Goal: Information Seeking & Learning: Understand process/instructions

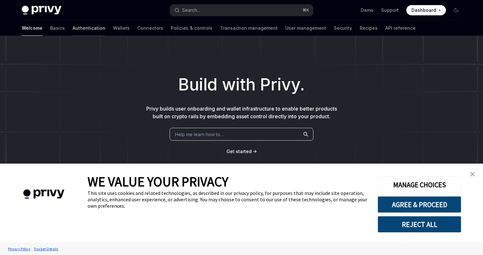
click at [73, 30] on link "Authentication" at bounding box center [89, 27] width 33 height 15
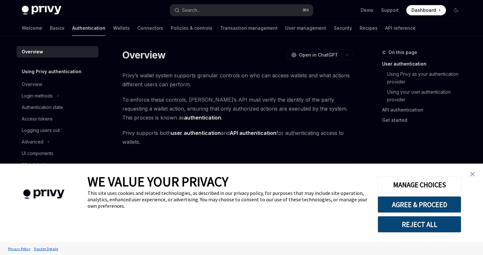
click at [72, 27] on link "Authentication" at bounding box center [88, 27] width 33 height 15
click at [36, 84] on div "Overview" at bounding box center [32, 85] width 20 height 8
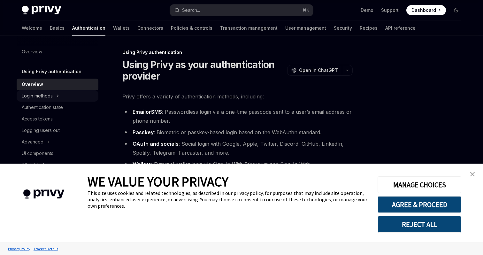
click at [43, 95] on div "Login methods" at bounding box center [37, 96] width 31 height 8
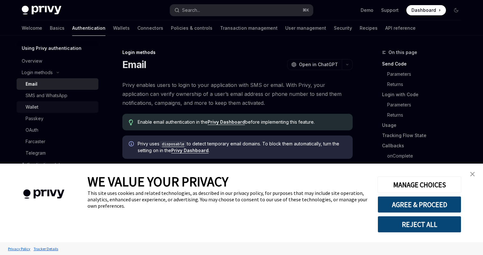
scroll to position [38, 0]
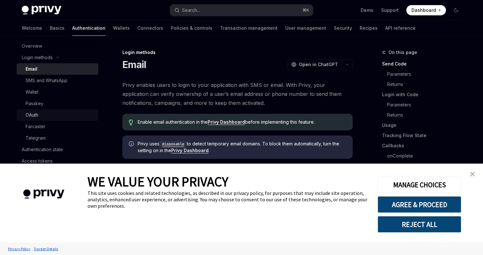
click at [35, 113] on div "OAuth" at bounding box center [32, 115] width 13 height 8
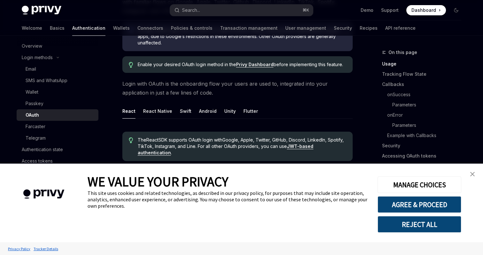
scroll to position [98, 0]
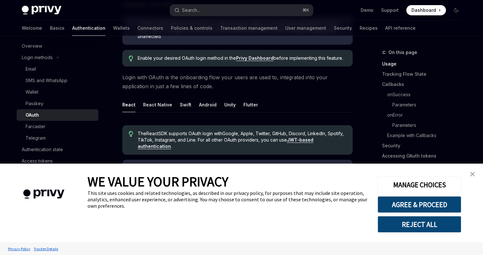
click at [474, 174] on img "close banner" at bounding box center [472, 174] width 4 height 4
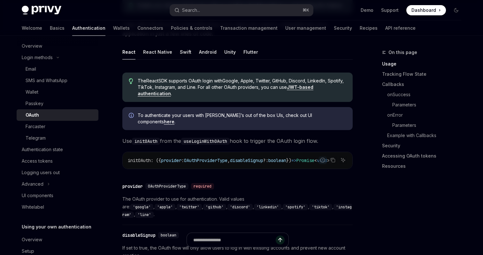
scroll to position [147, 0]
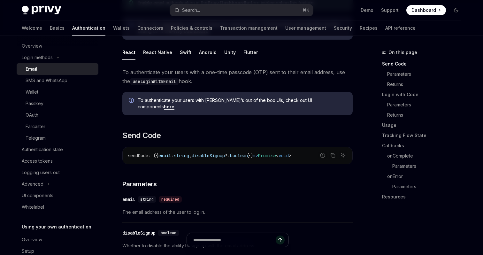
scroll to position [130, 0]
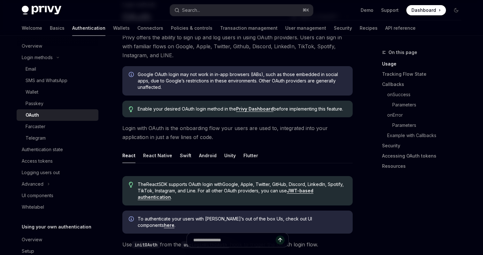
scroll to position [55, 0]
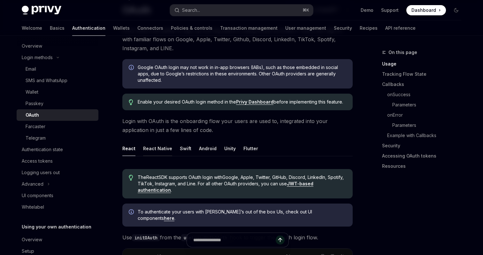
click at [159, 148] on button "React Native" at bounding box center [157, 148] width 29 height 15
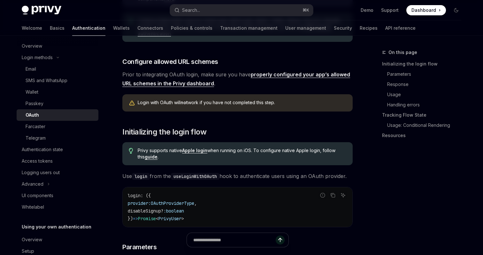
scroll to position [239, 0]
click at [298, 72] on link "properly configured your app’s allowed URL schemes in the Privy dashboard" at bounding box center [236, 80] width 228 height 16
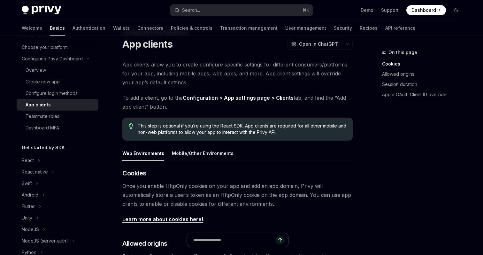
scroll to position [19, 0]
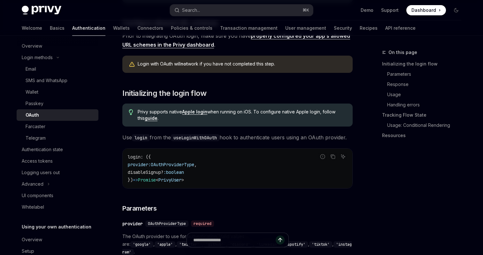
scroll to position [278, 0]
click at [260, 133] on span "Use login from the useLoginWithOAuth hook to authenticate users using an OAuth …" at bounding box center [237, 137] width 230 height 9
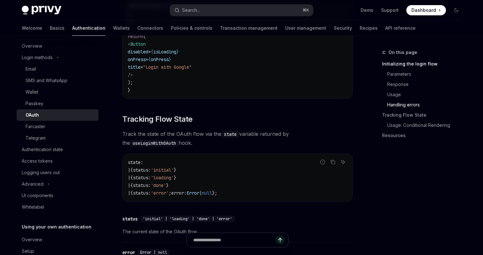
scroll to position [924, 0]
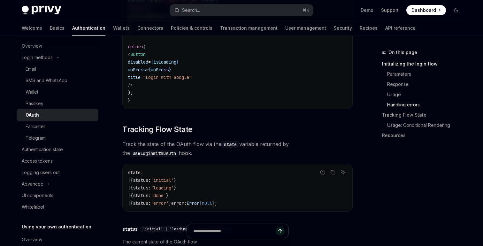
type textarea "*"
